Goal: Transaction & Acquisition: Book appointment/travel/reservation

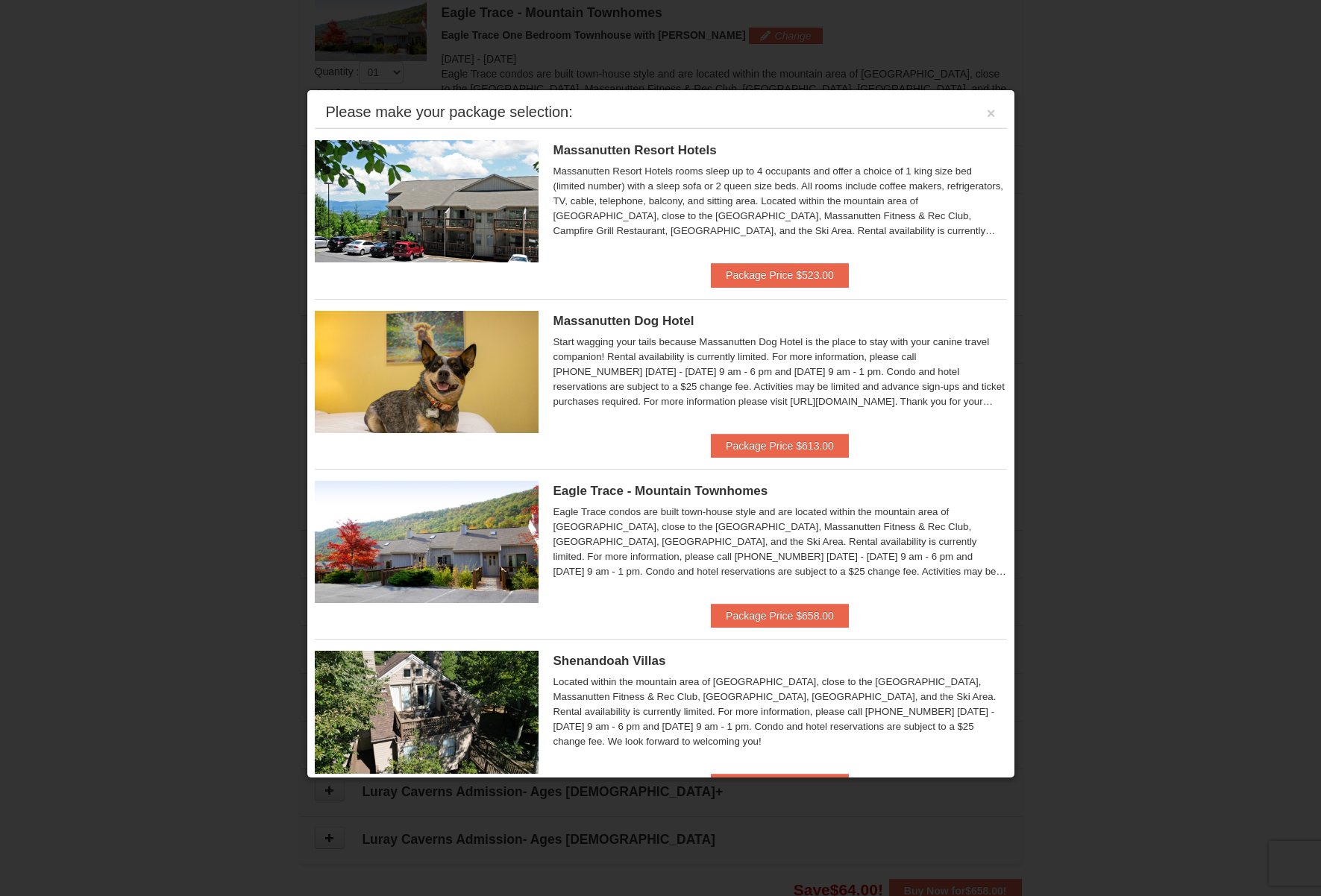
click at [987, 113] on div "Please make your package selection: ×" at bounding box center [660, 113] width 692 height 31
click at [987, 114] on button "×" at bounding box center [991, 113] width 9 height 14
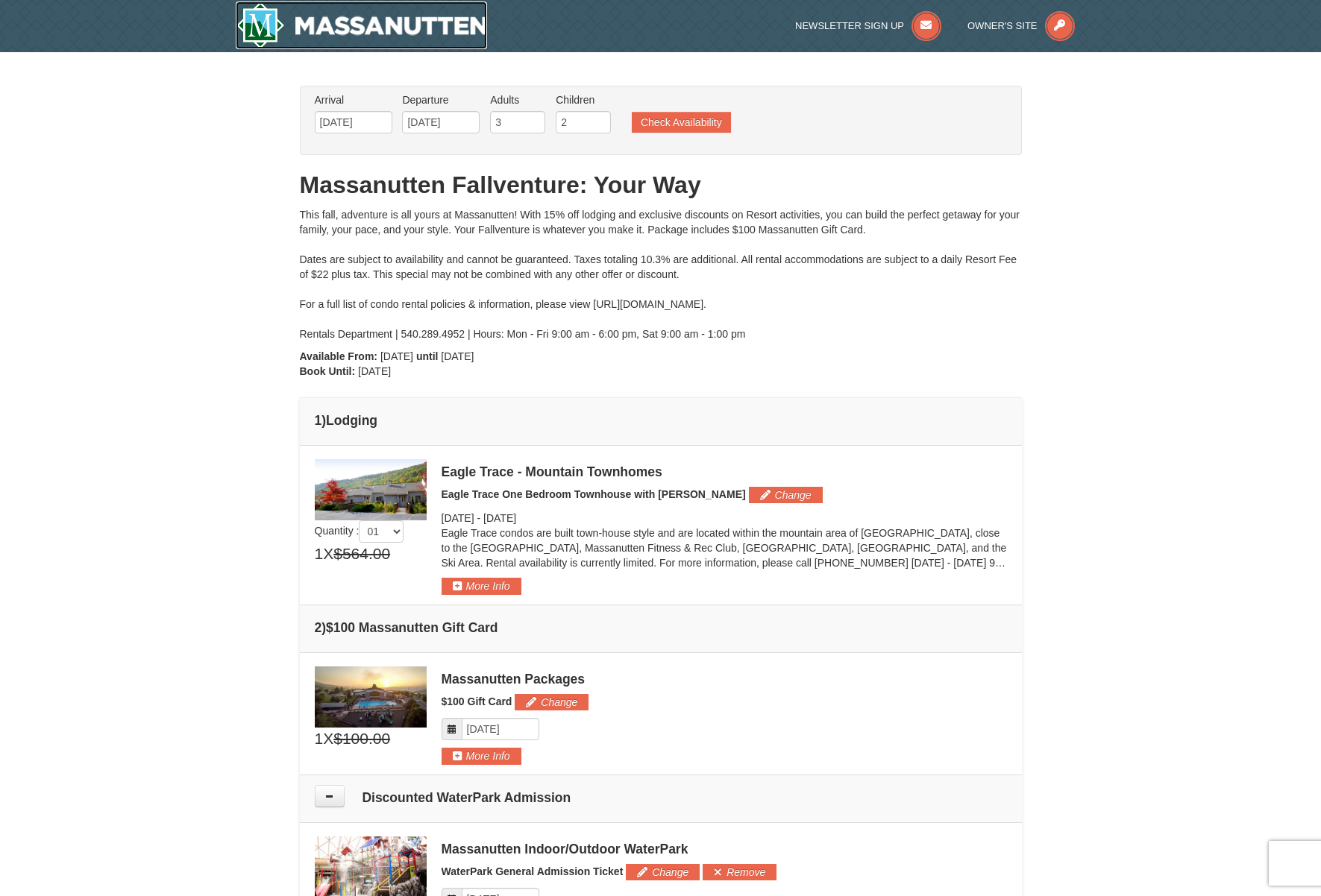
click at [423, 36] on img at bounding box center [361, 25] width 252 height 47
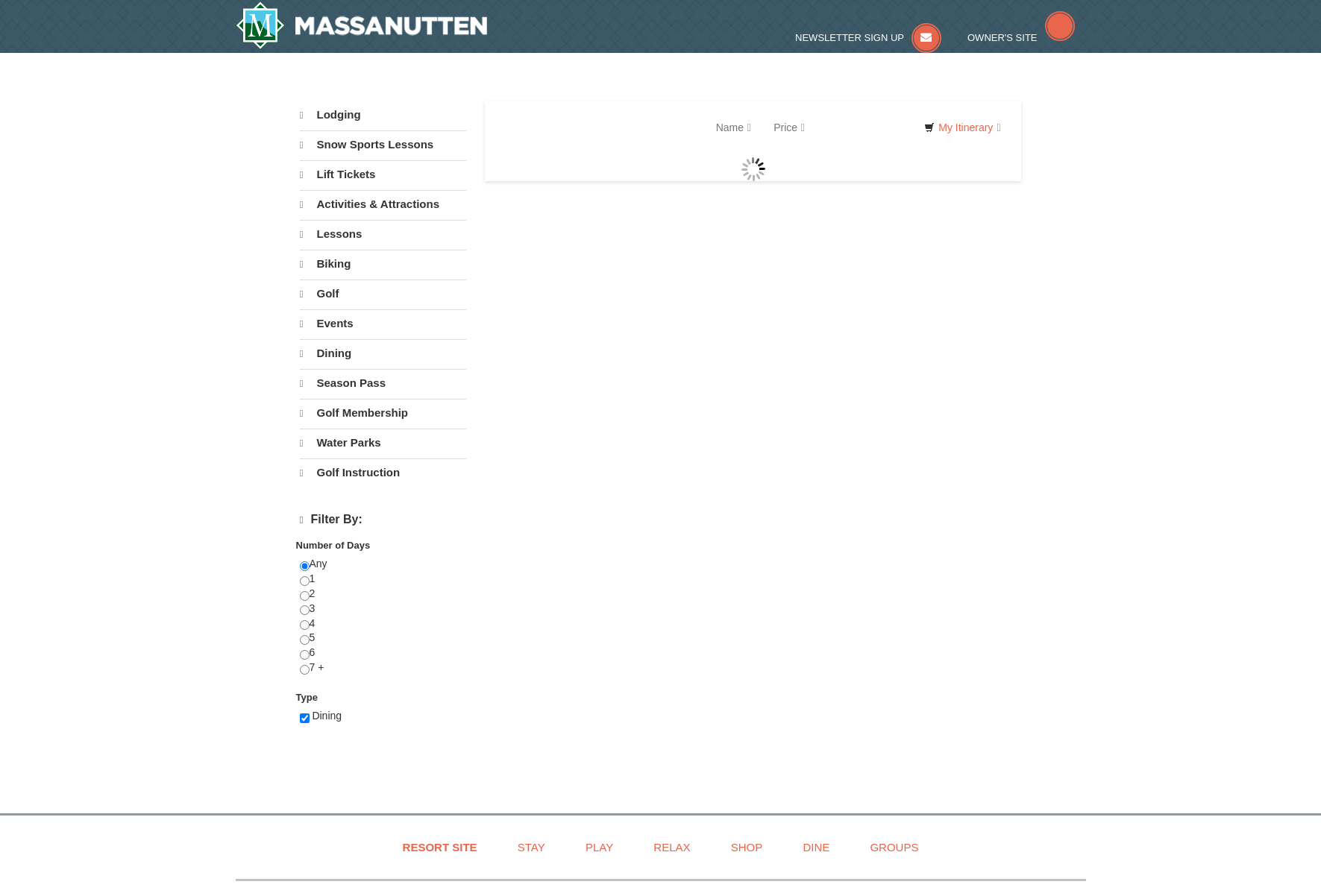
select select "9"
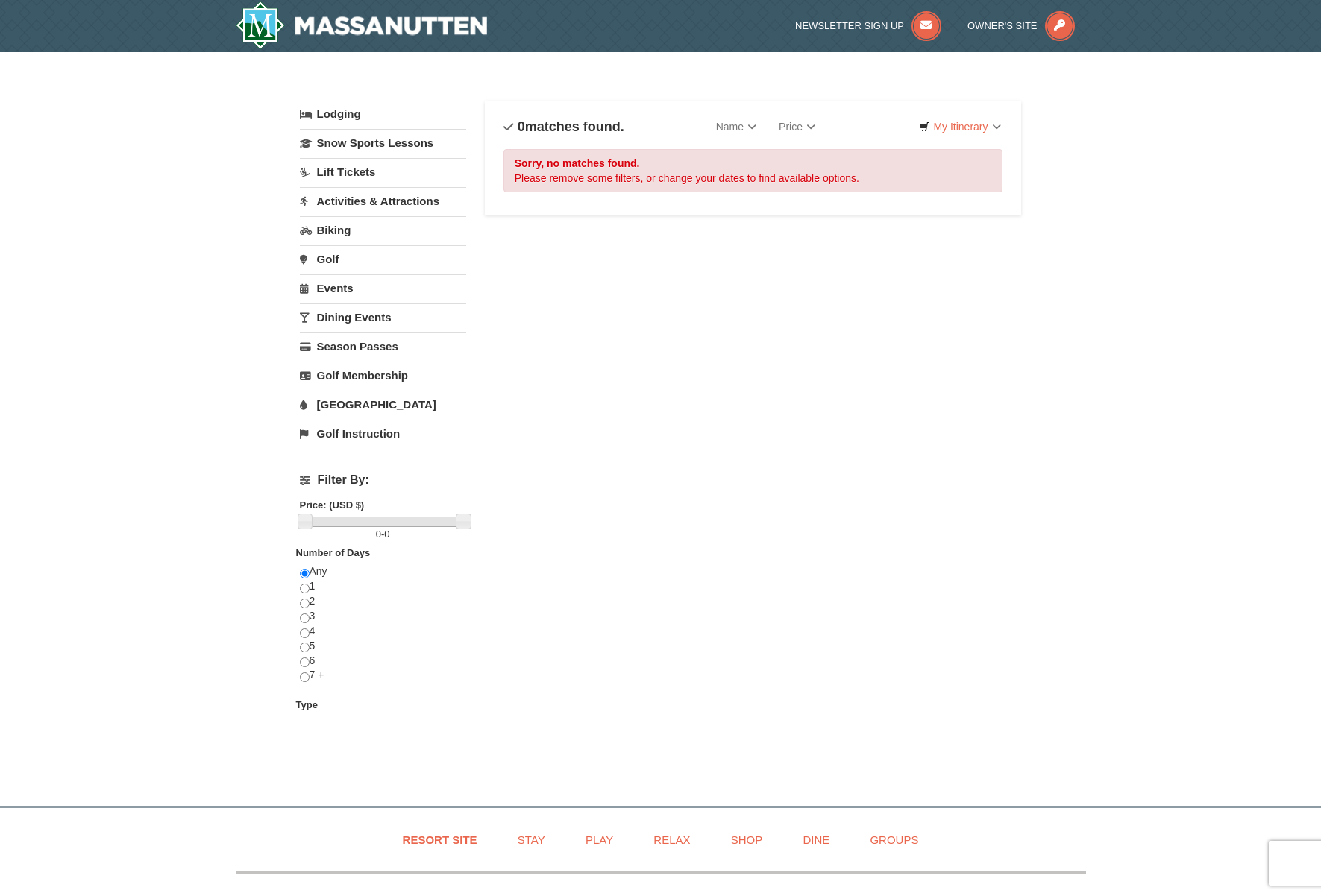
click at [380, 437] on link "Golf Instruction" at bounding box center [383, 433] width 166 height 28
